Goal: Information Seeking & Learning: Learn about a topic

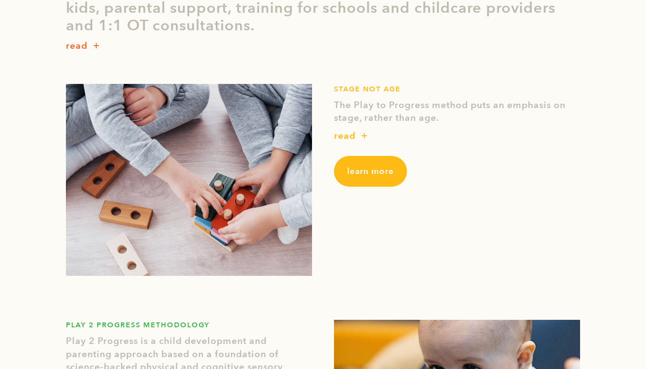
scroll to position [284, 0]
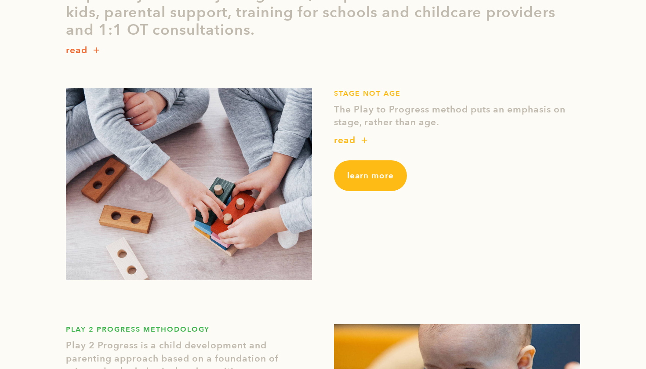
click at [359, 139] on button "button" at bounding box center [364, 141] width 18 height 12
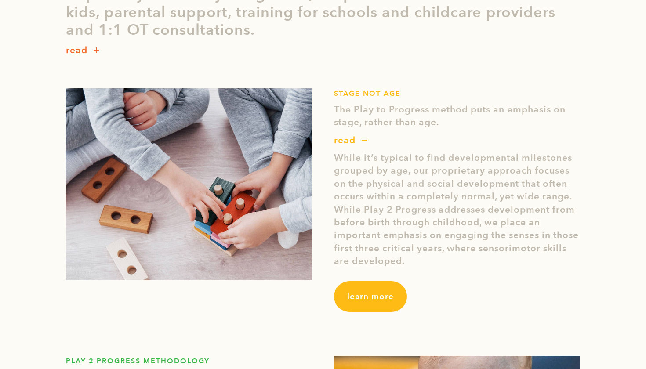
click at [375, 296] on span "learn more" at bounding box center [370, 296] width 47 height 11
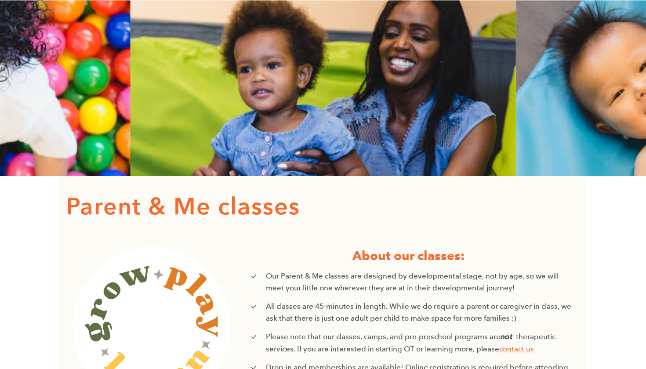
scroll to position [42, 0]
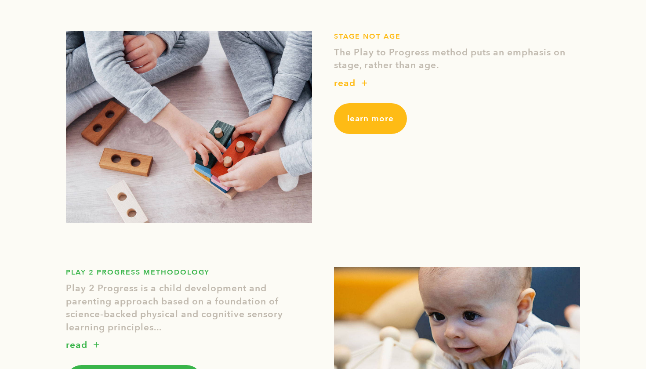
scroll to position [458, 0]
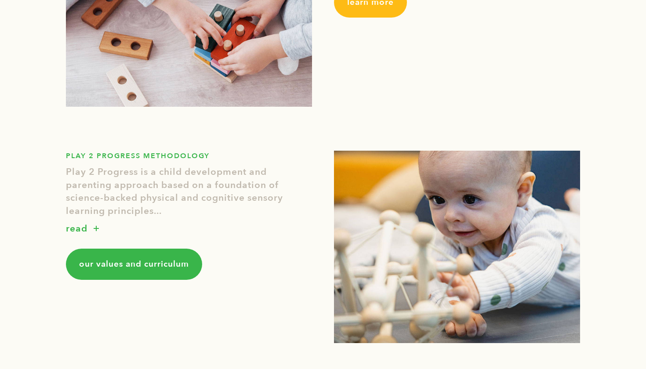
click at [132, 268] on link "our values and curriculum" at bounding box center [134, 264] width 136 height 31
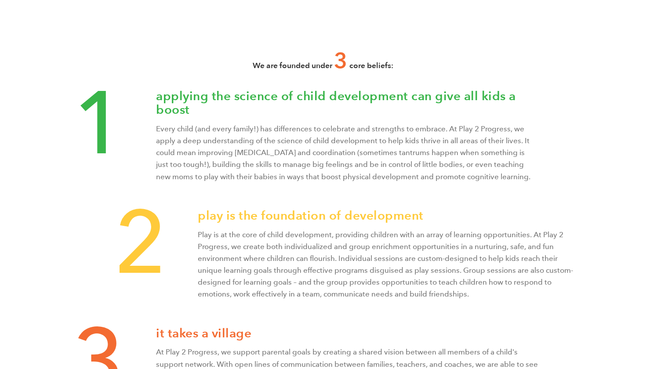
scroll to position [273, 0]
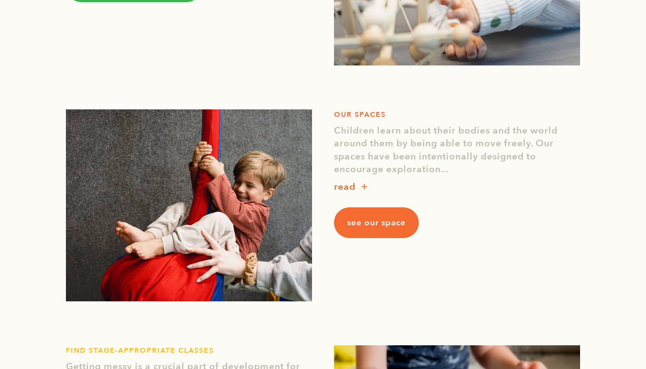
scroll to position [736, 0]
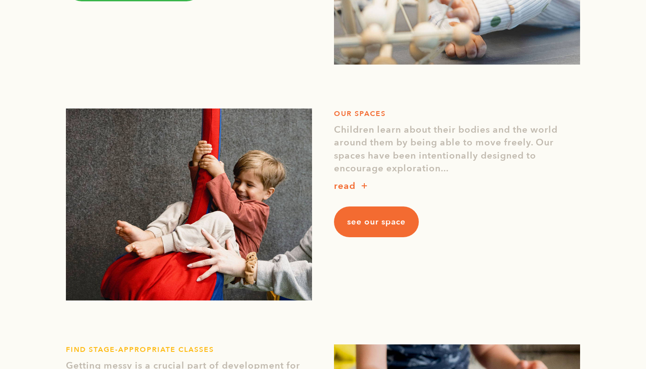
click at [384, 218] on span "see our space" at bounding box center [376, 221] width 58 height 11
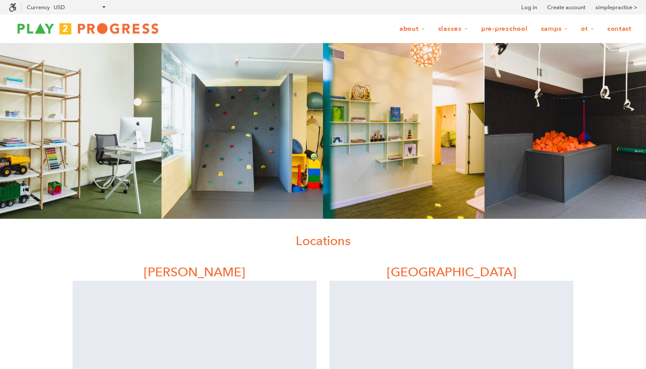
scroll to position [0, 0]
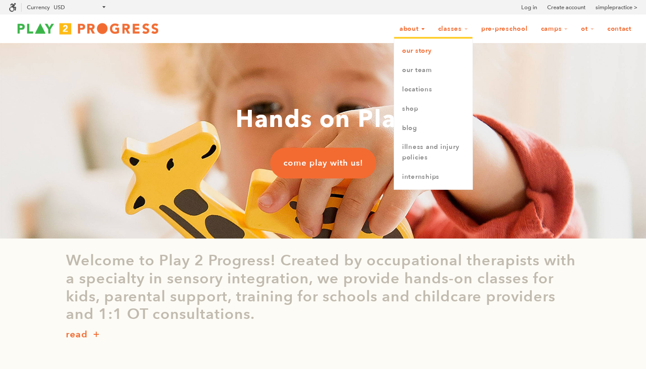
click at [403, 55] on link "Our Story" at bounding box center [433, 50] width 78 height 19
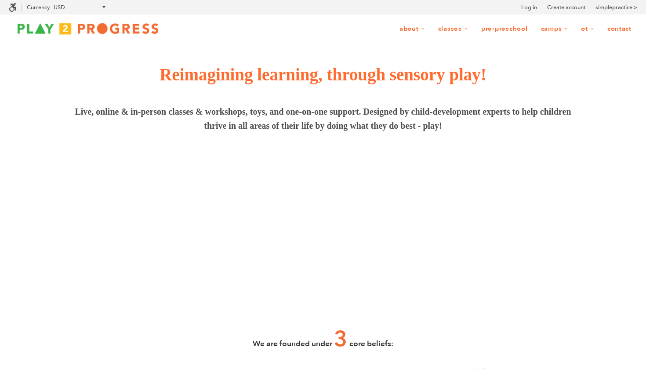
scroll to position [0, 0]
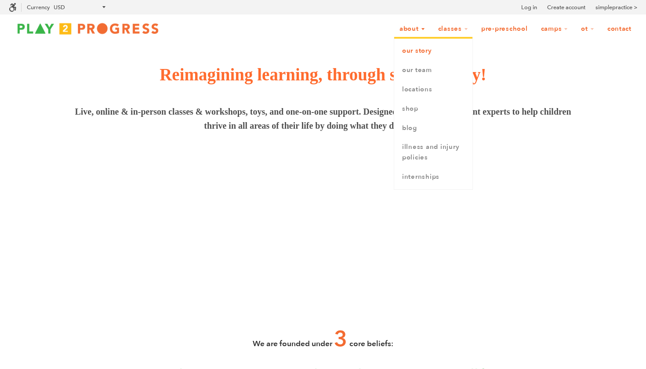
click at [411, 53] on link "Our Story" at bounding box center [433, 50] width 78 height 19
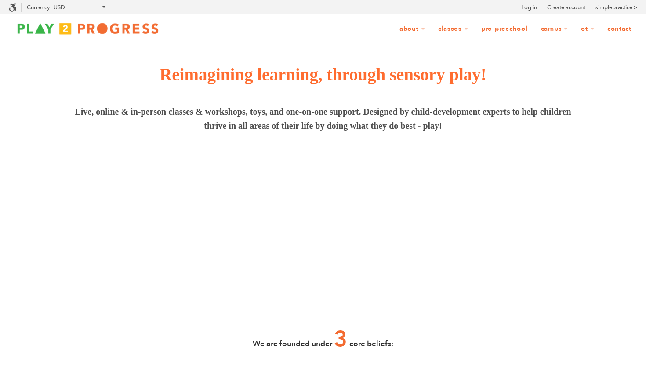
click at [118, 29] on img at bounding box center [88, 29] width 158 height 18
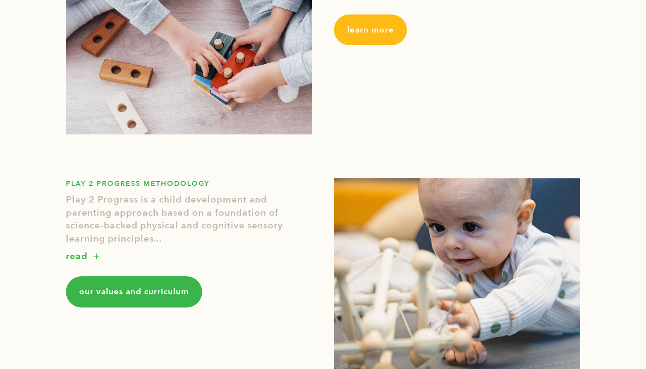
scroll to position [432, 0]
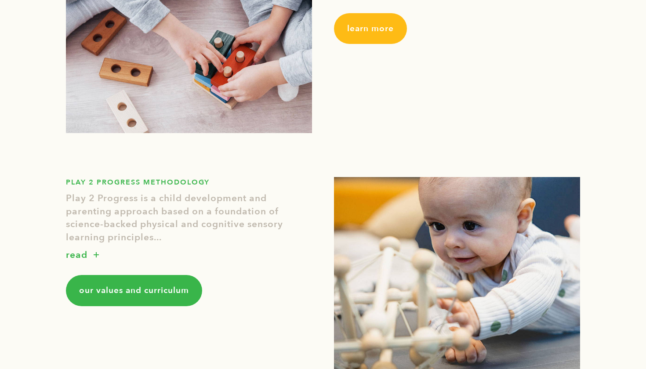
click at [128, 286] on span "our values and curriculum" at bounding box center [134, 290] width 110 height 11
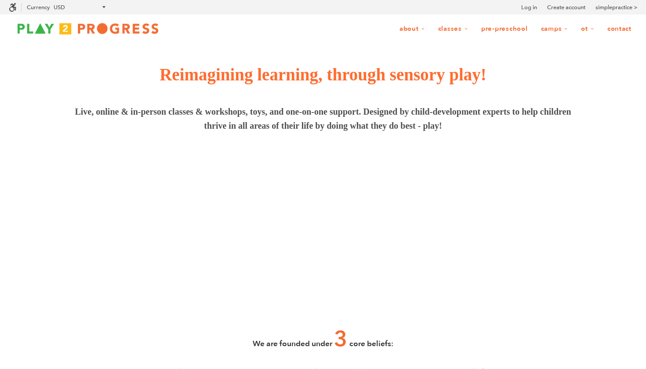
click at [112, 28] on img at bounding box center [88, 29] width 158 height 18
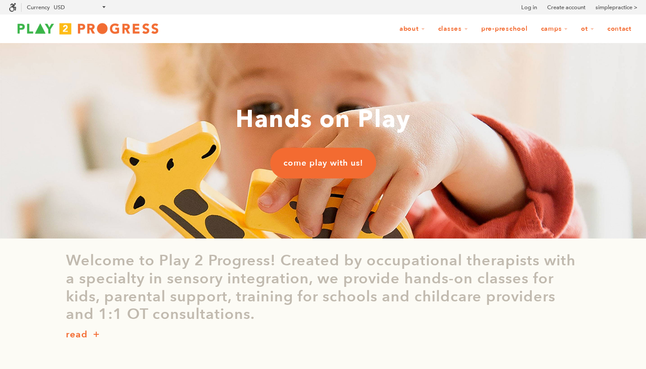
scroll to position [0, 0]
click at [318, 168] on span "come play with us!" at bounding box center [323, 162] width 80 height 11
